Goal: Navigation & Orientation: Go to known website

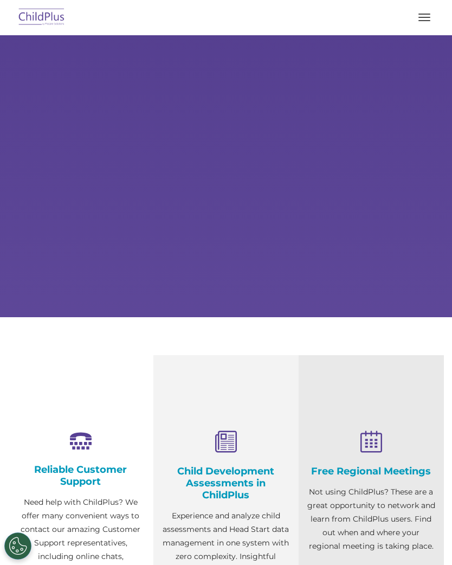
select select "MEDIUM"
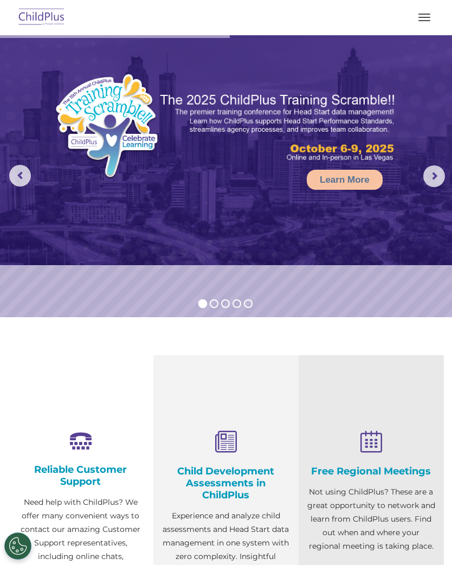
click at [429, 176] on rs-arrow at bounding box center [434, 176] width 22 height 22
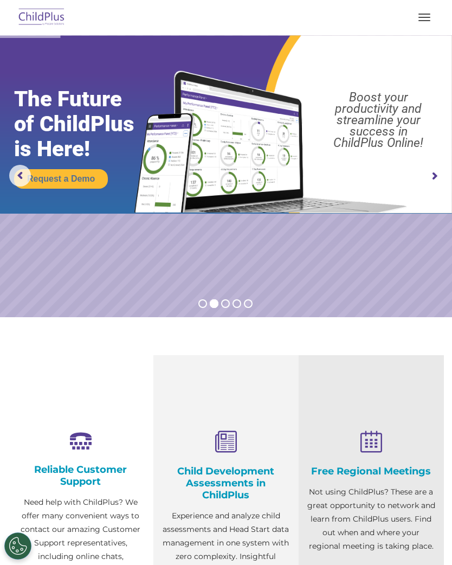
click at [427, 176] on rs-arrow at bounding box center [434, 176] width 22 height 22
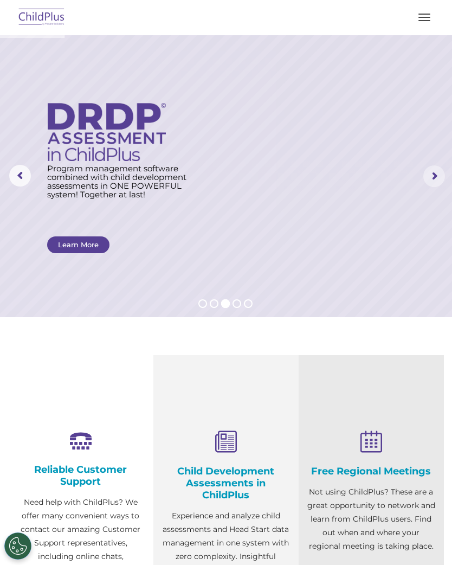
click at [428, 177] on rs-arrow at bounding box center [434, 176] width 22 height 22
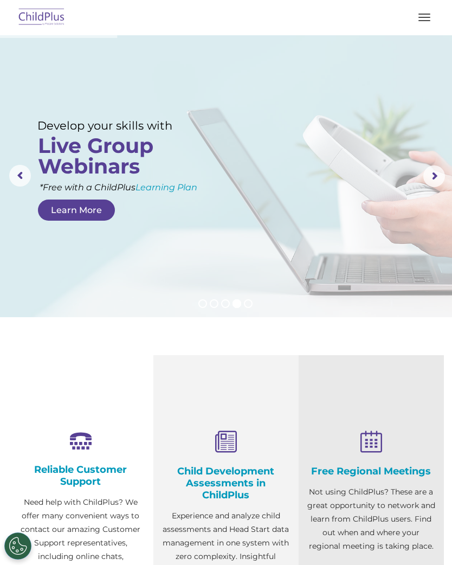
click at [429, 176] on rs-arrow at bounding box center [434, 176] width 22 height 22
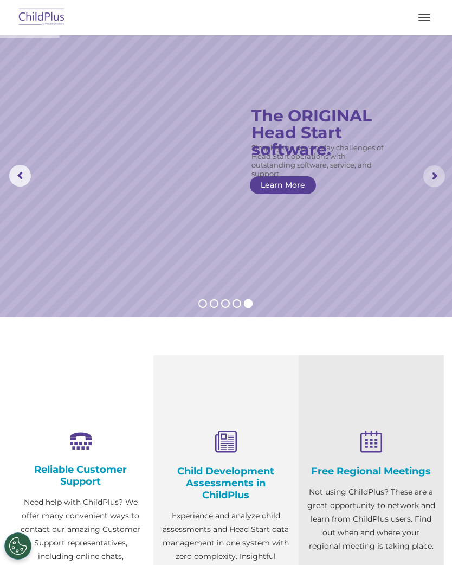
click at [435, 174] on rs-arrow at bounding box center [434, 176] width 22 height 22
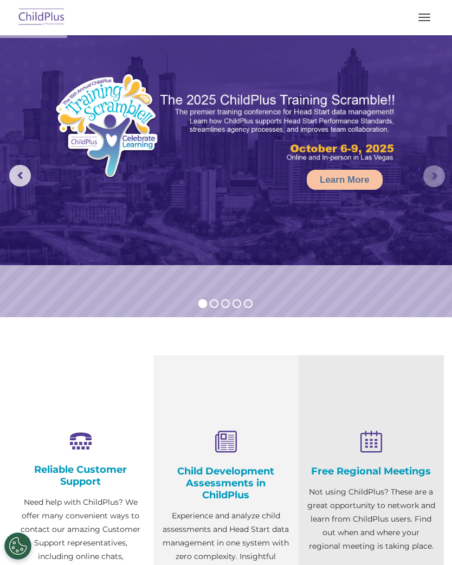
click at [432, 176] on rs-arrow at bounding box center [434, 176] width 22 height 22
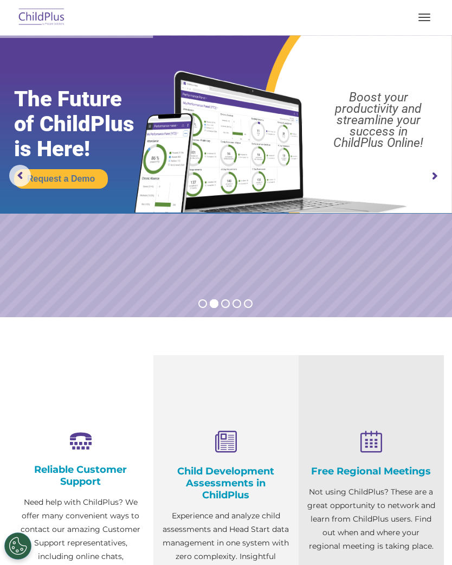
click at [414, 17] on button "button" at bounding box center [424, 17] width 23 height 17
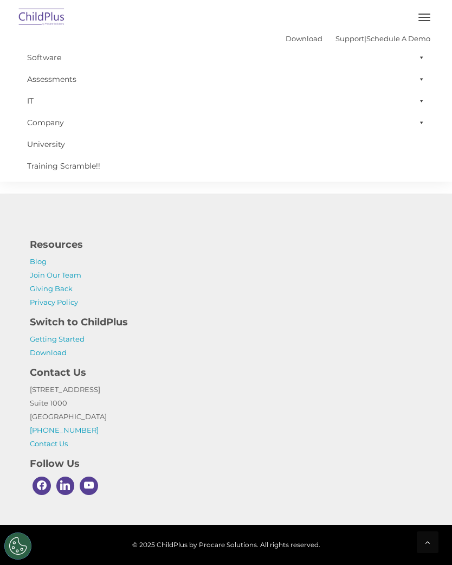
scroll to position [1234, 0]
click at [36, 357] on link "Download" at bounding box center [48, 352] width 37 height 9
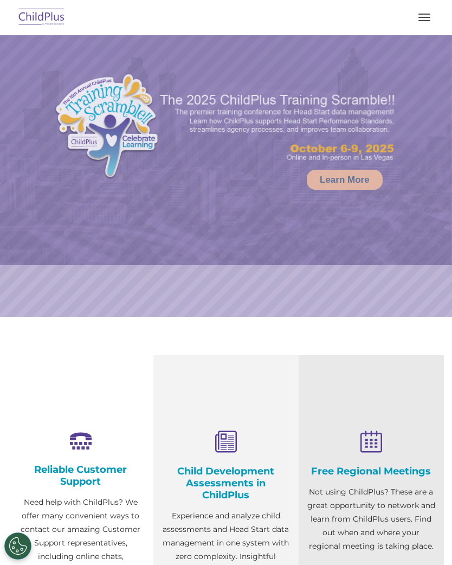
select select "MEDIUM"
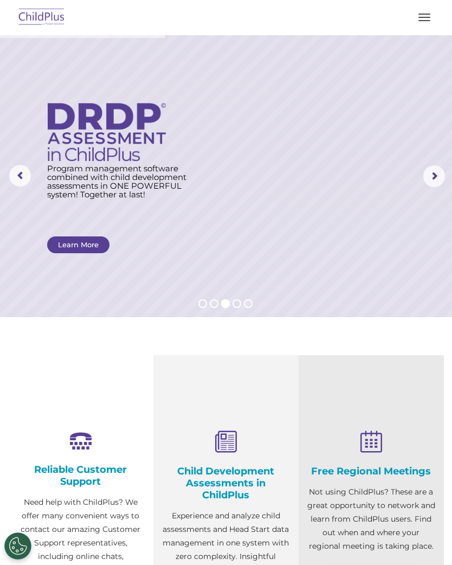
click at [428, 174] on rs-arrow at bounding box center [434, 176] width 22 height 22
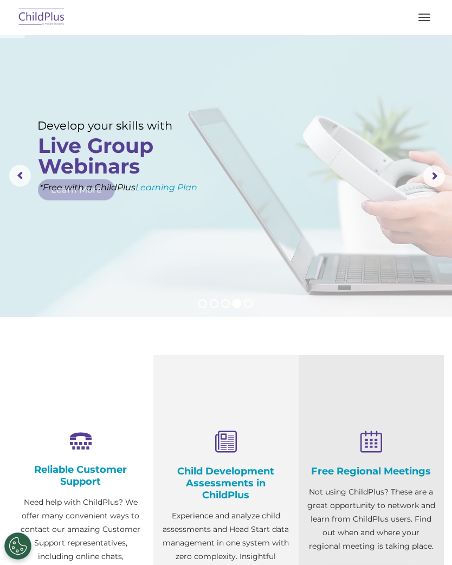
click at [426, 170] on rs-arrow at bounding box center [434, 176] width 22 height 22
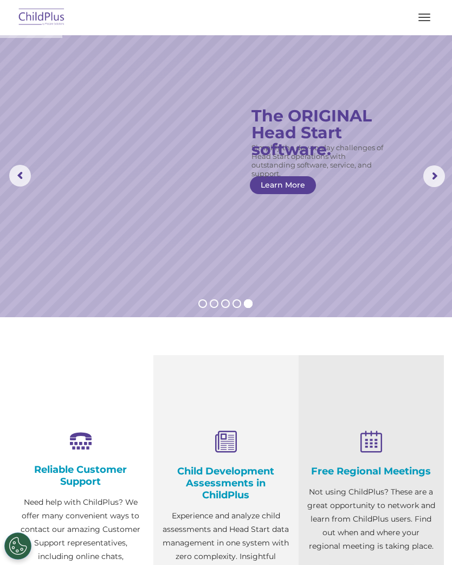
click at [423, 176] on rs-arrow at bounding box center [434, 176] width 22 height 22
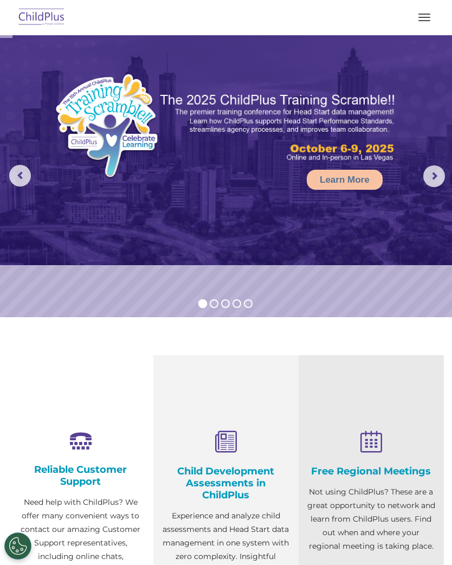
click at [425, 174] on rs-arrow at bounding box center [434, 176] width 22 height 22
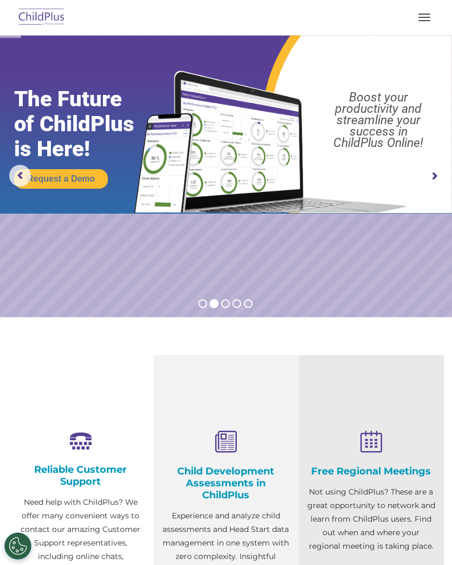
click at [428, 174] on rs-arrow at bounding box center [434, 176] width 22 height 22
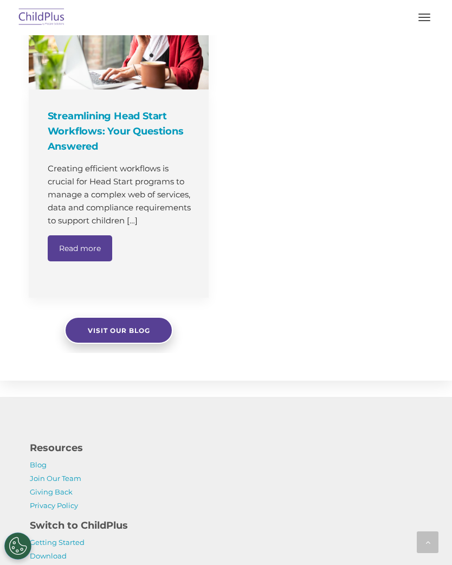
scroll to position [749, 0]
